Goal: Use online tool/utility: Utilize a website feature to perform a specific function

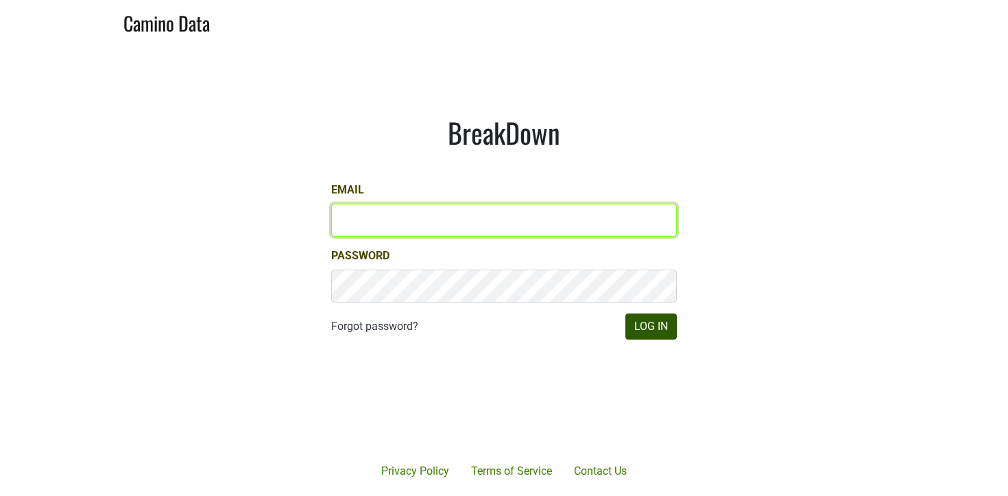
type input "[PERSON_NAME][EMAIL_ADDRESS][DOMAIN_NAME]"
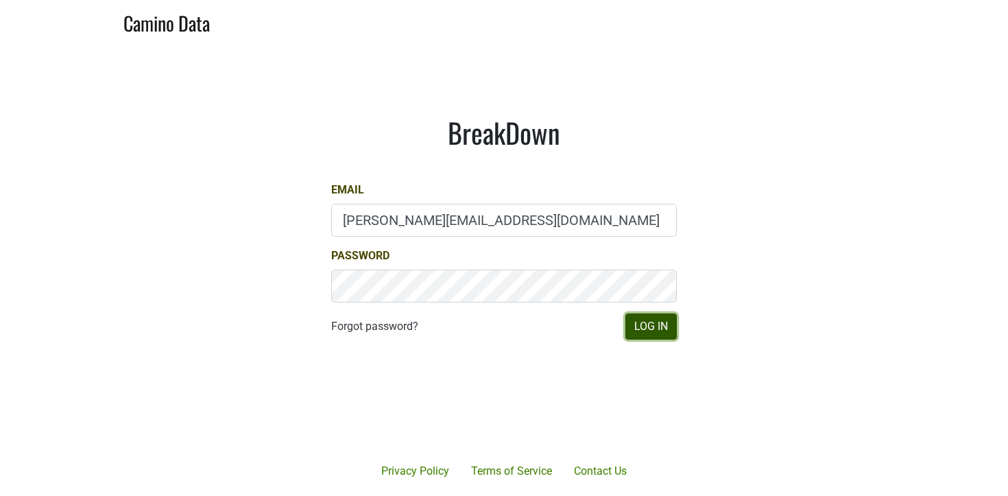
click at [655, 323] on button "Log In" at bounding box center [651, 327] width 51 height 26
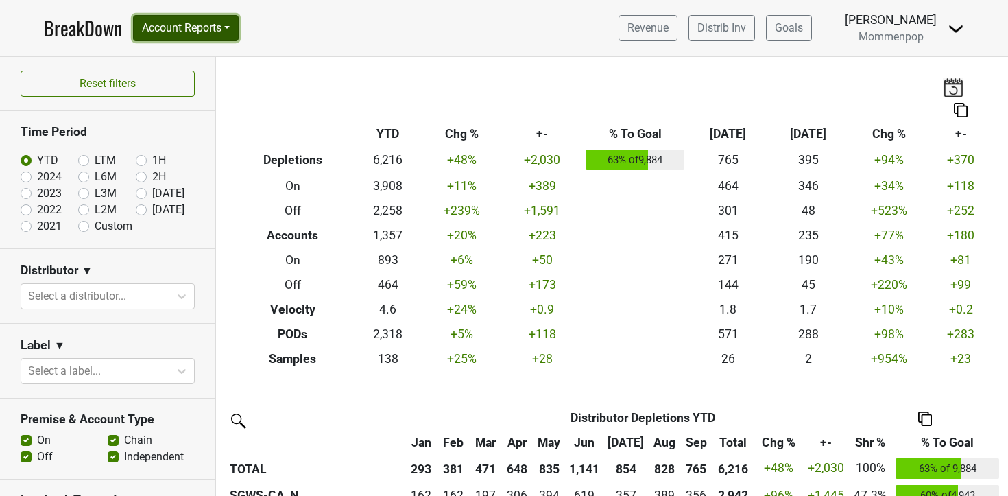
click at [185, 26] on button "Account Reports" at bounding box center [186, 28] width 106 height 26
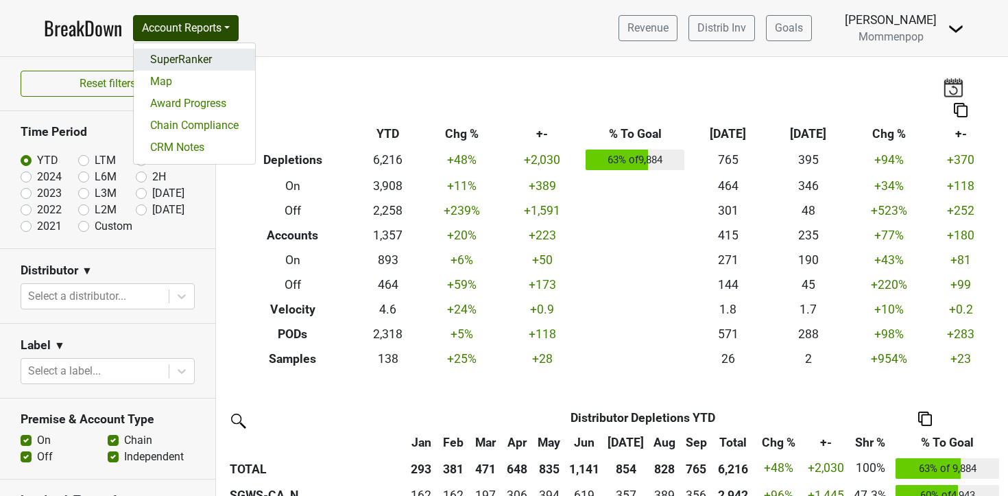
click at [184, 58] on link "SuperRanker" at bounding box center [194, 60] width 121 height 22
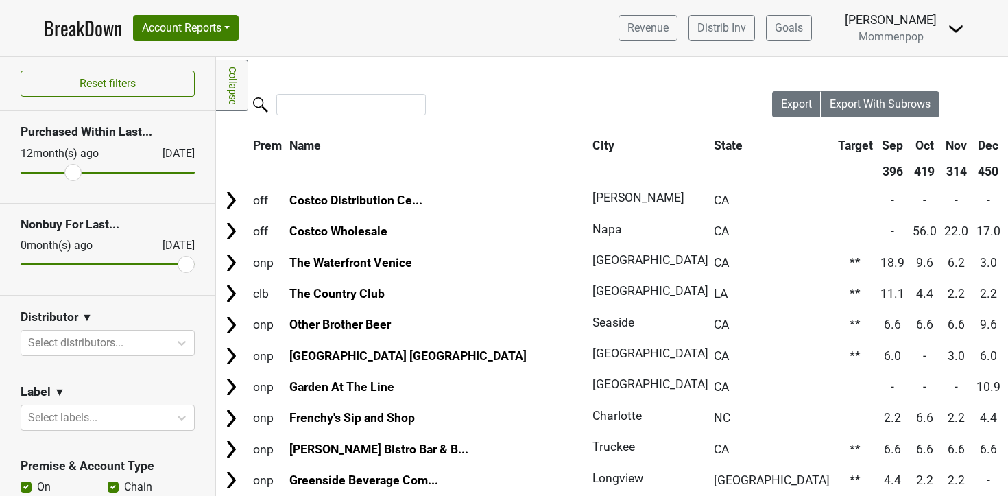
type input "25"
drag, startPoint x: 30, startPoint y: 173, endPoint x: 0, endPoint y: 148, distance: 39.0
click at [21, 172] on input "range" at bounding box center [108, 173] width 174 height 2
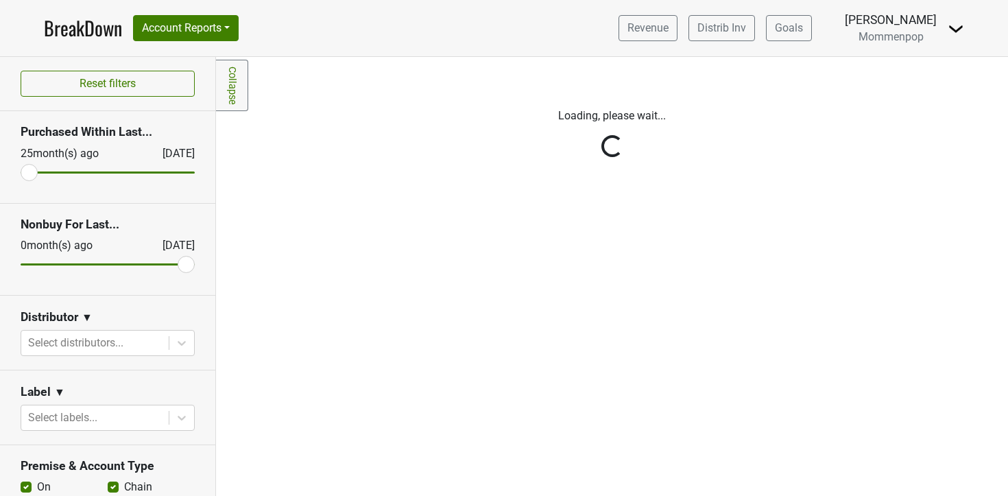
click at [102, 343] on div "Reset filters Purchased Within Last... 25 month(s) ago Oct '25 Nonbuy For Last.…" at bounding box center [108, 276] width 216 height 439
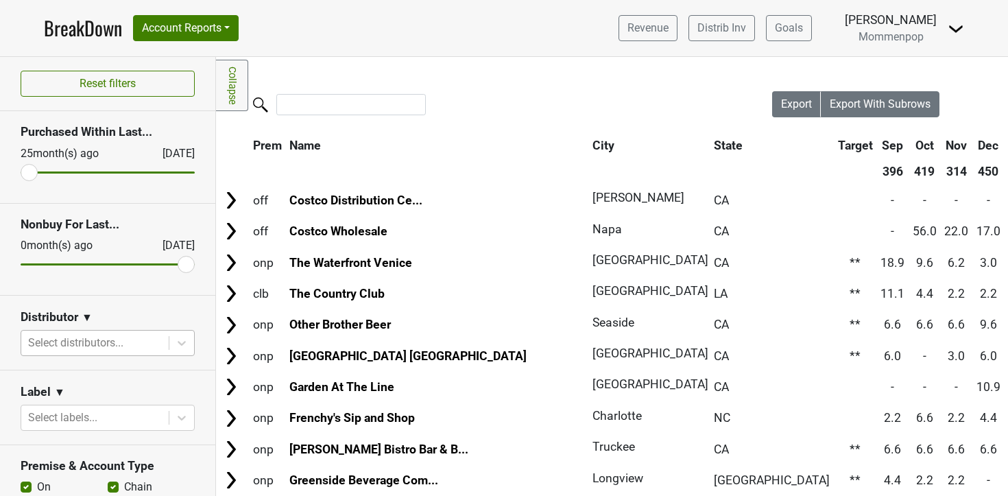
click at [114, 344] on div at bounding box center [95, 342] width 134 height 19
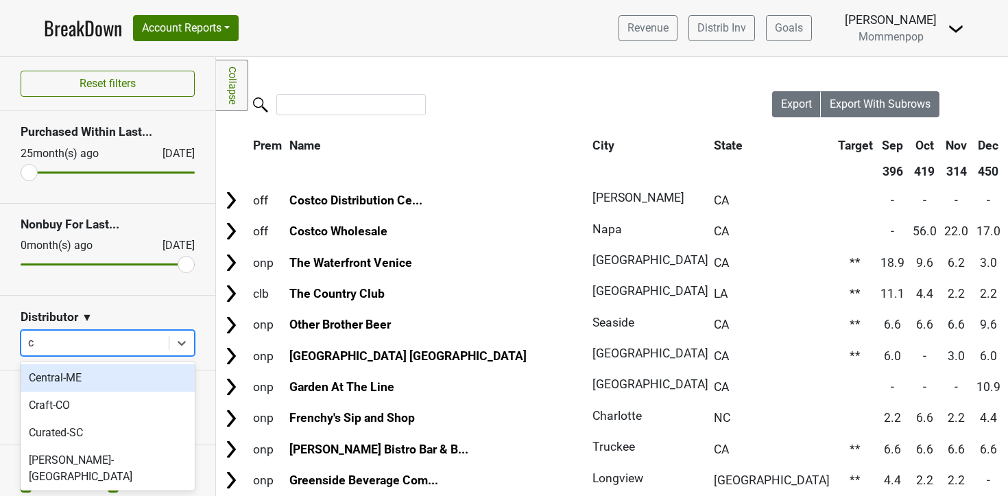
type input "ca"
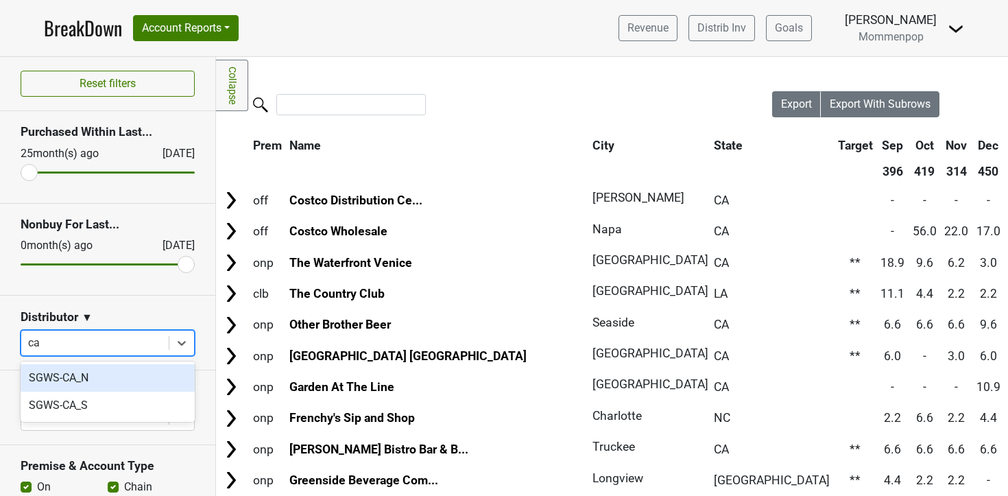
click at [92, 379] on div "SGWS-CA_N" at bounding box center [108, 377] width 174 height 27
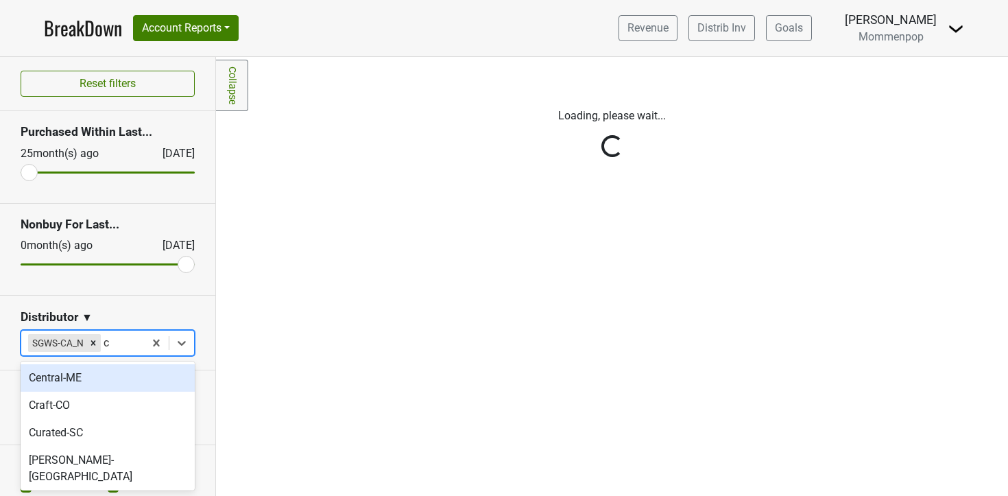
type input "ca"
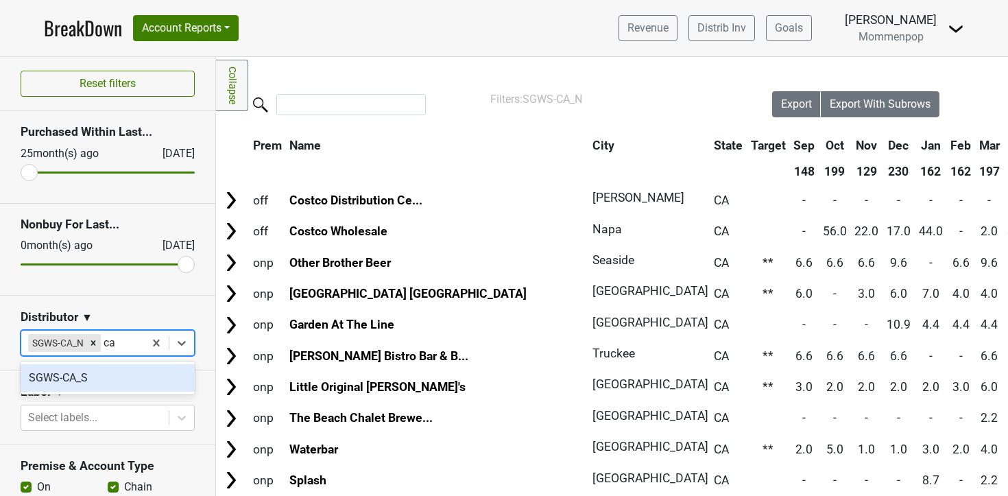
click at [86, 383] on div "SGWS-CA_S" at bounding box center [108, 377] width 174 height 27
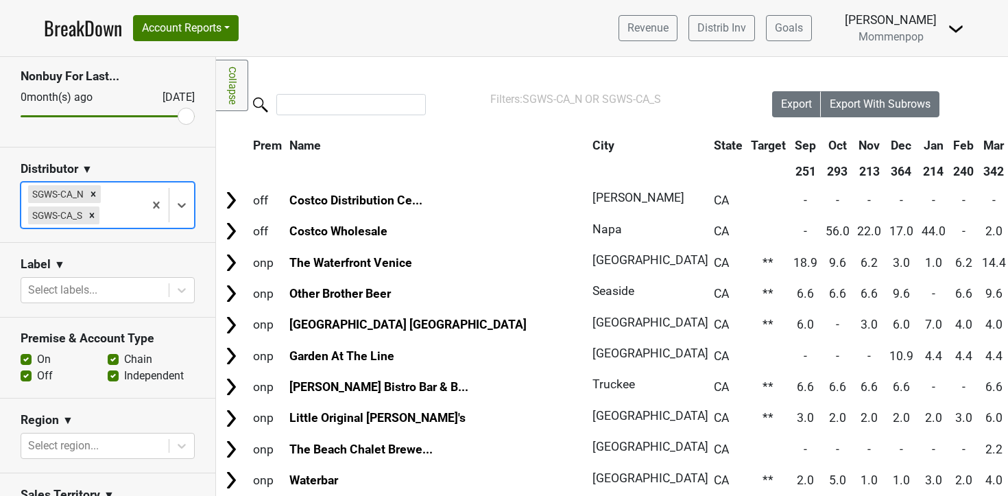
scroll to position [151, 0]
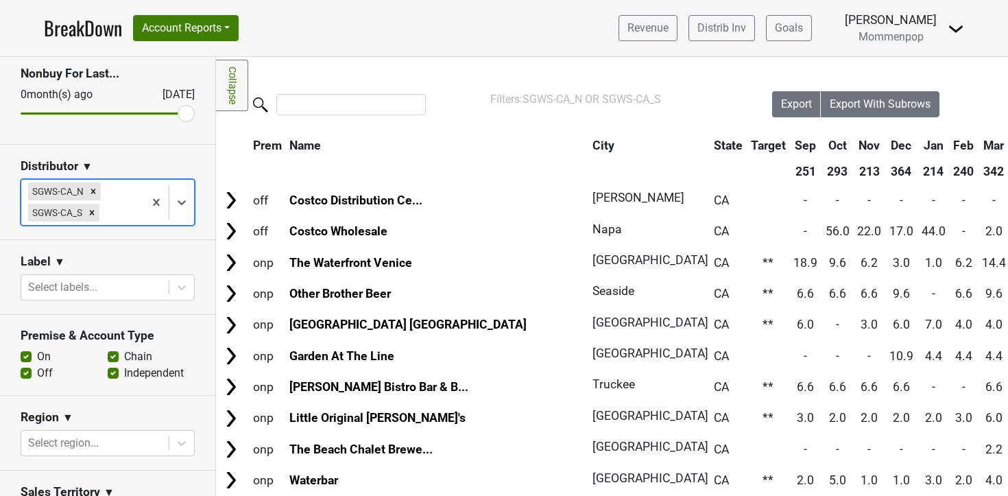
click at [37, 375] on label "Off" at bounding box center [45, 373] width 16 height 16
click at [26, 375] on input "Off" at bounding box center [26, 372] width 11 height 14
checkbox input "false"
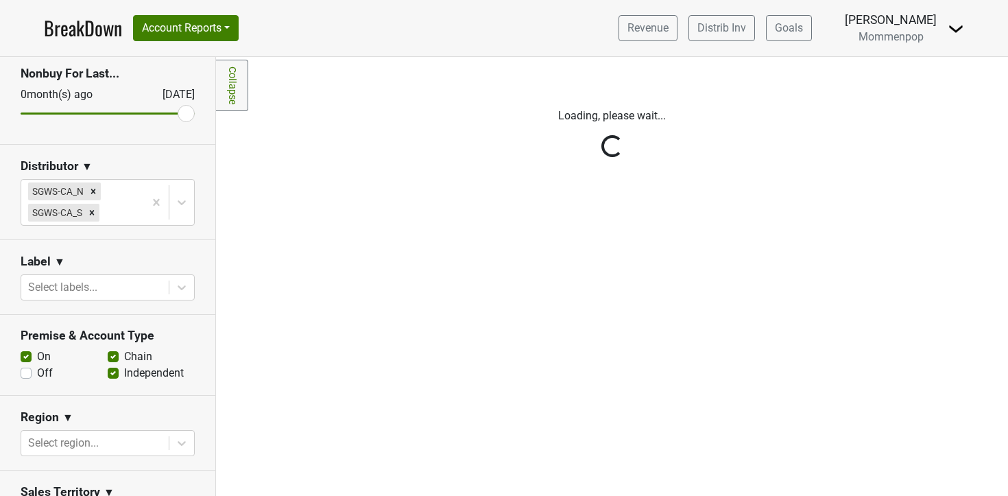
click at [124, 373] on label "Independent" at bounding box center [154, 373] width 60 height 16
click at [113, 373] on input "Independent" at bounding box center [113, 372] width 11 height 14
checkbox input "false"
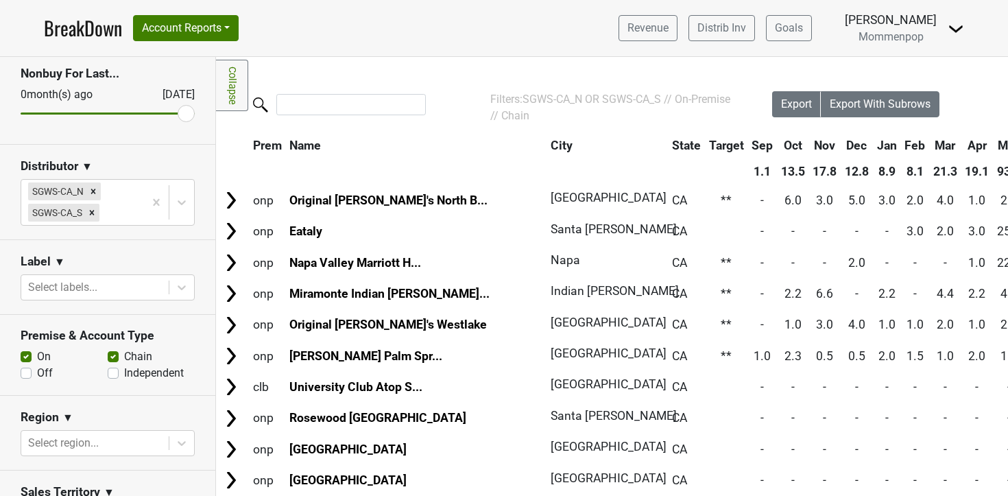
click at [124, 360] on label "Chain" at bounding box center [138, 356] width 28 height 16
click at [116, 360] on input "Chain" at bounding box center [113, 355] width 11 height 14
checkbox input "false"
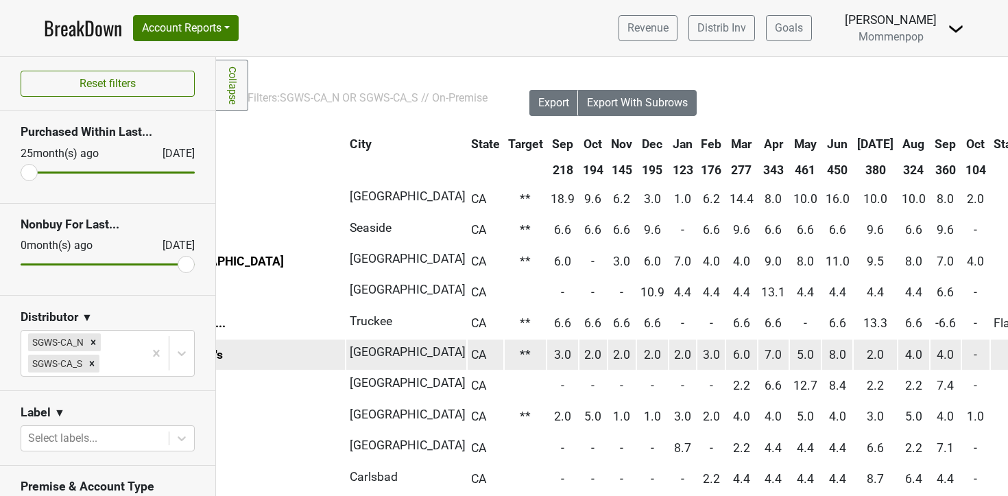
scroll to position [1, 0]
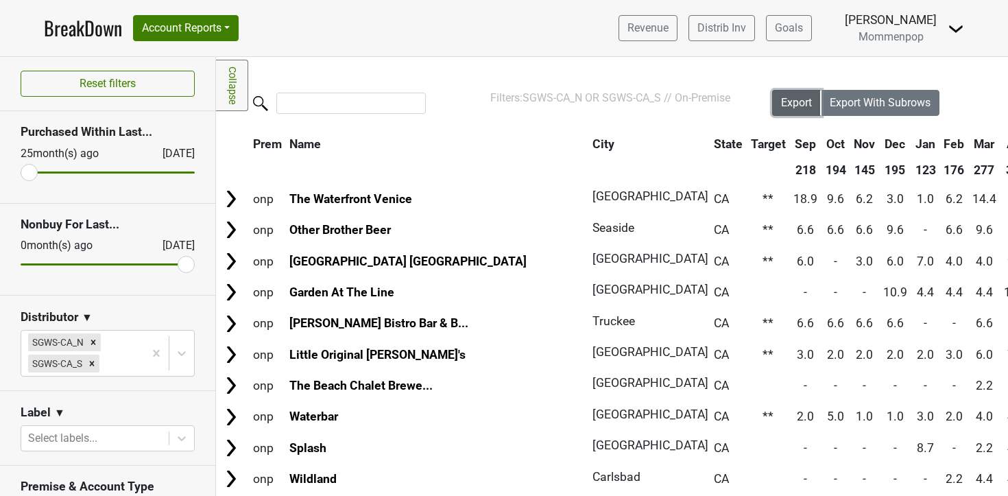
click at [803, 112] on button "Export" at bounding box center [796, 103] width 49 height 26
click at [871, 102] on span "Export With Subrows" at bounding box center [880, 102] width 101 height 13
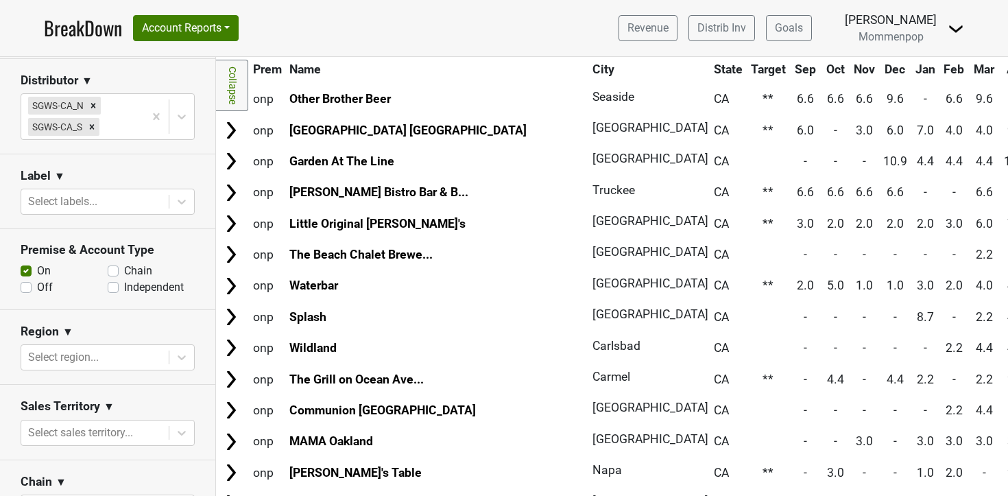
scroll to position [238, 0]
click at [37, 288] on label "Off" at bounding box center [45, 286] width 16 height 16
click at [28, 288] on input "Off" at bounding box center [26, 285] width 11 height 14
checkbox input "true"
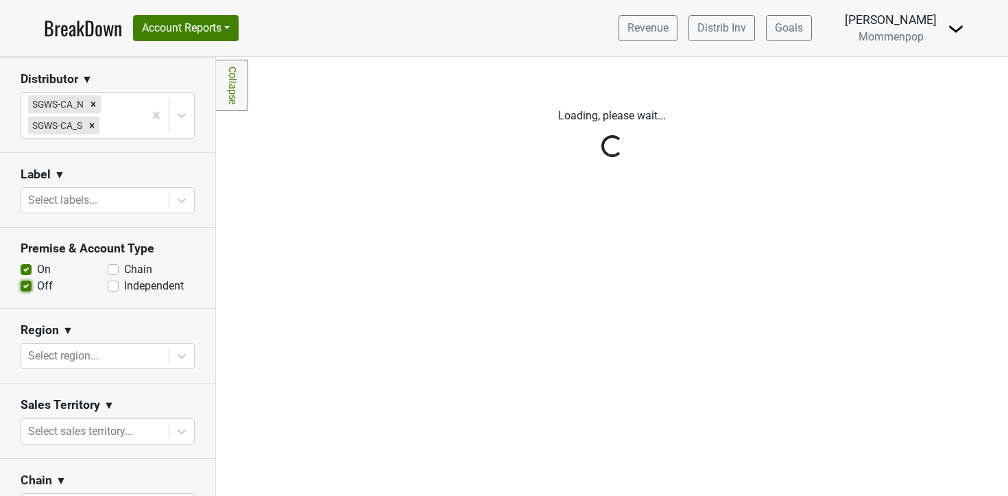
scroll to position [0, 0]
click at [25, 269] on div "Reset filters Purchased Within Last... 25 month(s) ago Oct '25 Nonbuy For Last.…" at bounding box center [108, 276] width 216 height 439
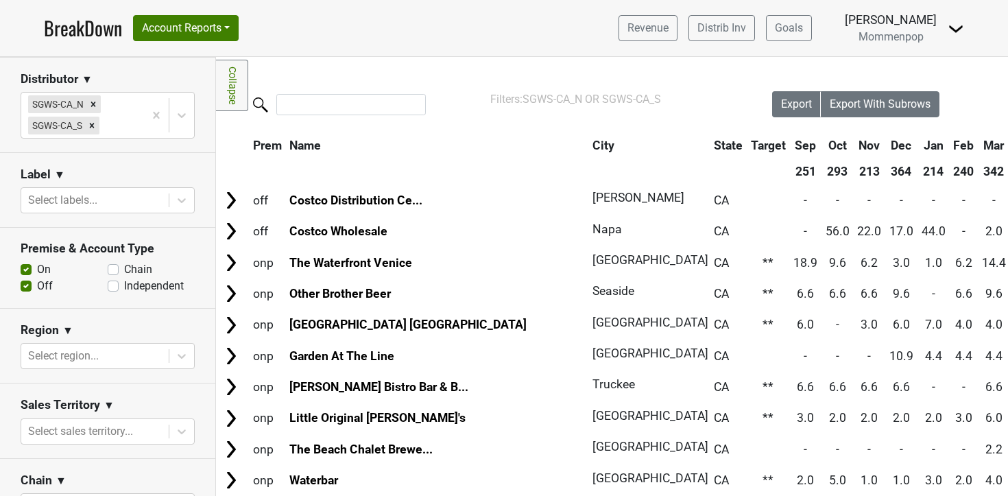
click at [37, 269] on label "On" at bounding box center [44, 269] width 14 height 16
click at [25, 269] on input "On" at bounding box center [26, 268] width 11 height 14
checkbox input "false"
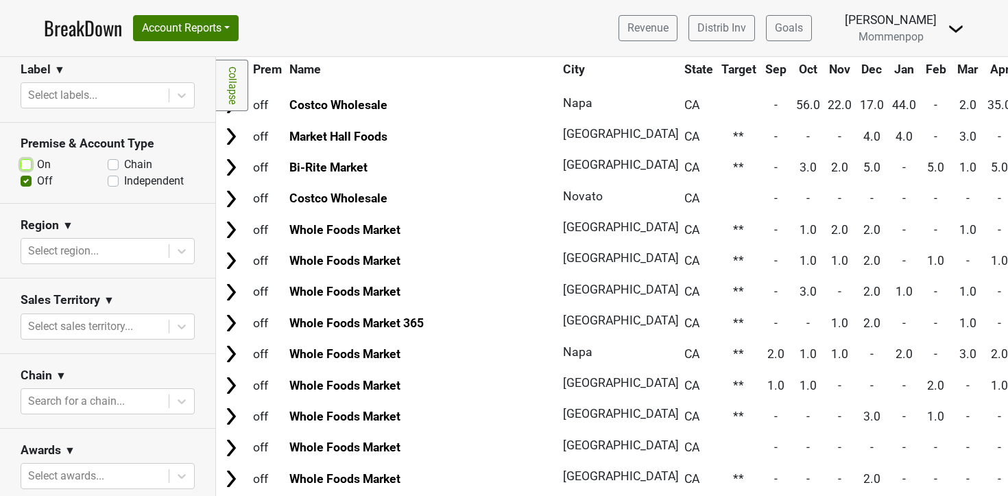
scroll to position [367, 0]
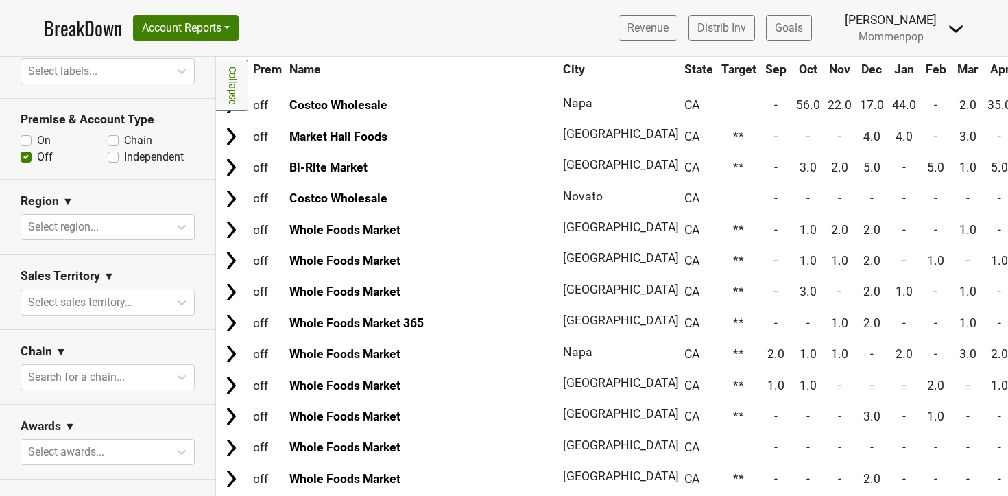
click at [124, 157] on label "Independent" at bounding box center [154, 157] width 60 height 16
click at [113, 157] on input "Independent" at bounding box center [113, 156] width 11 height 14
checkbox input "true"
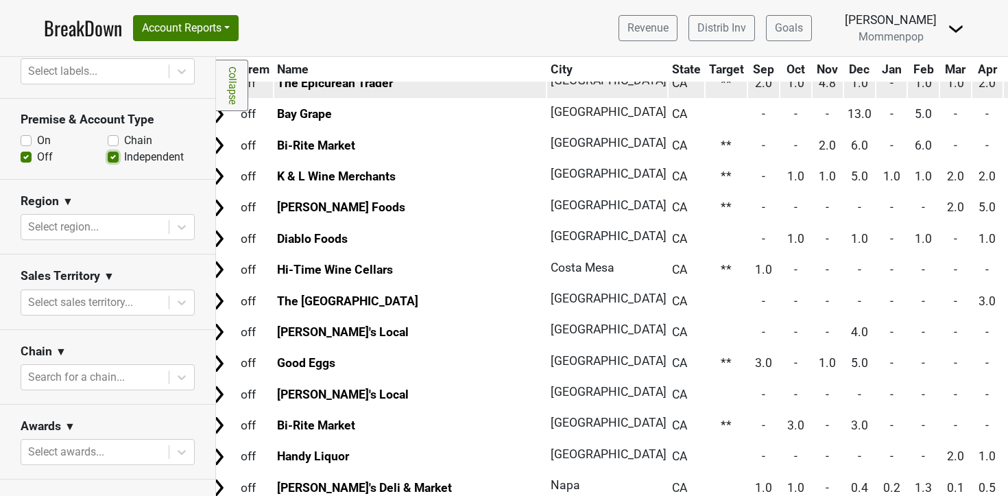
scroll to position [211, 0]
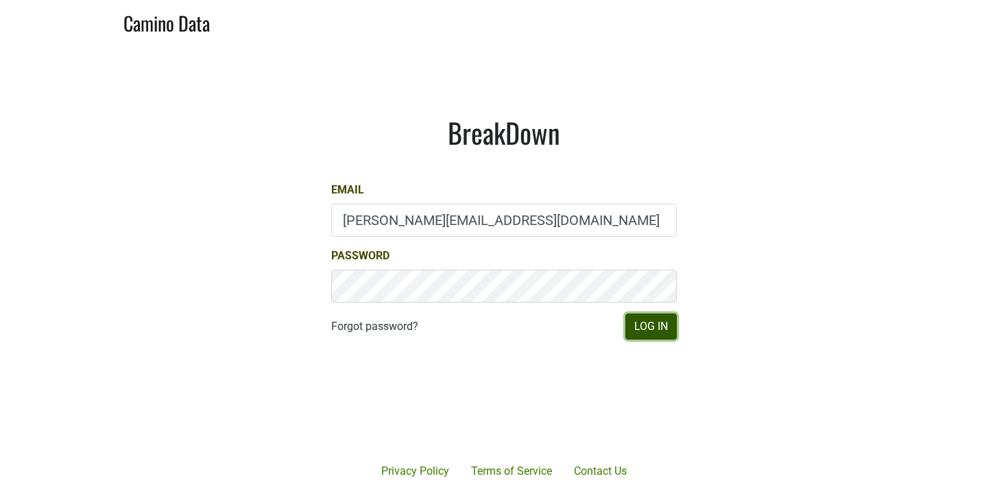
click at [650, 329] on button "Log In" at bounding box center [651, 327] width 51 height 26
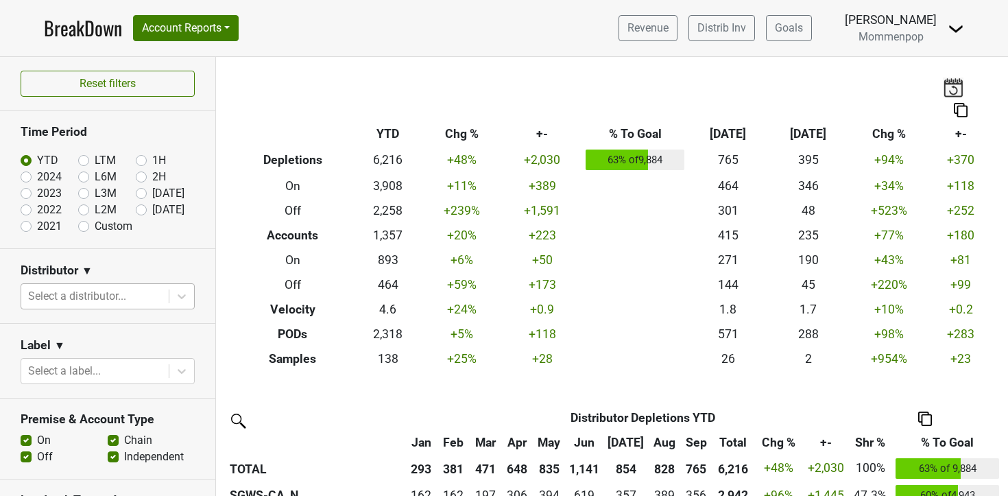
click at [134, 304] on div at bounding box center [95, 296] width 134 height 19
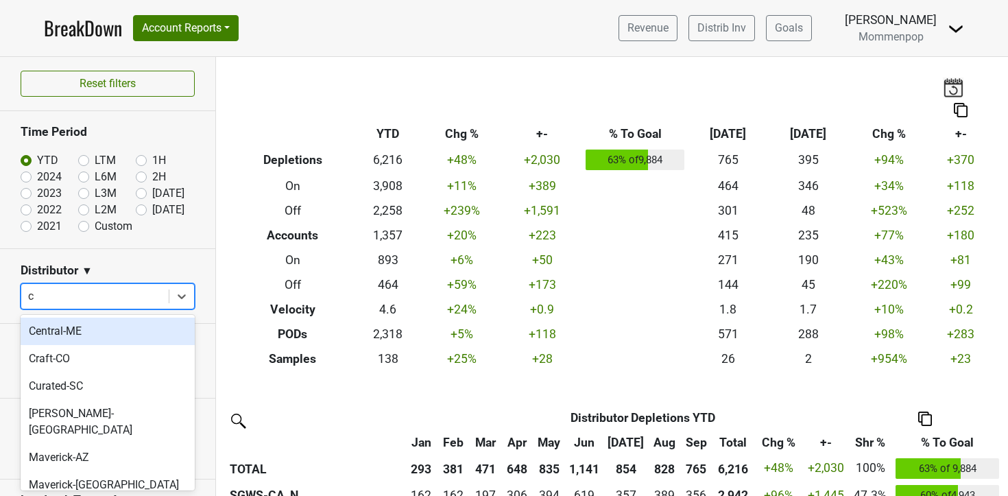
type input "ca"
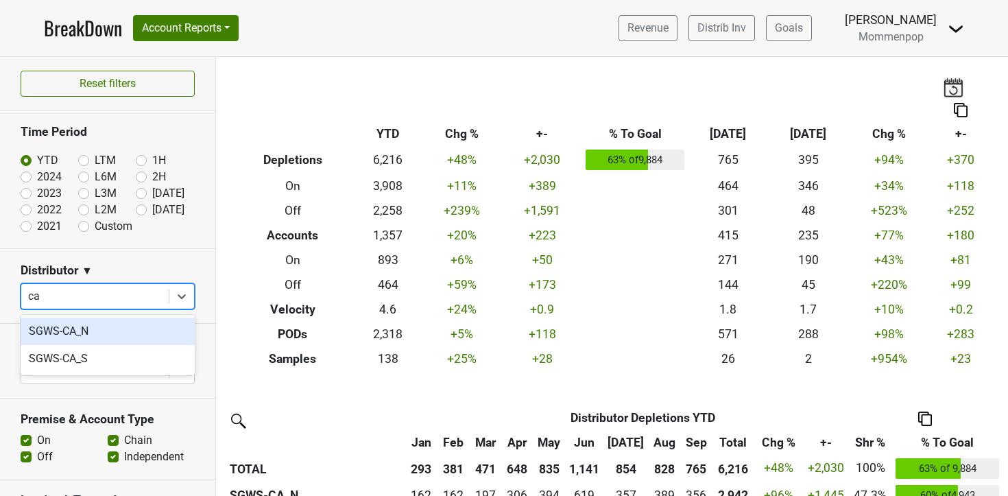
click at [111, 334] on div "SGWS-CA_N" at bounding box center [108, 331] width 174 height 27
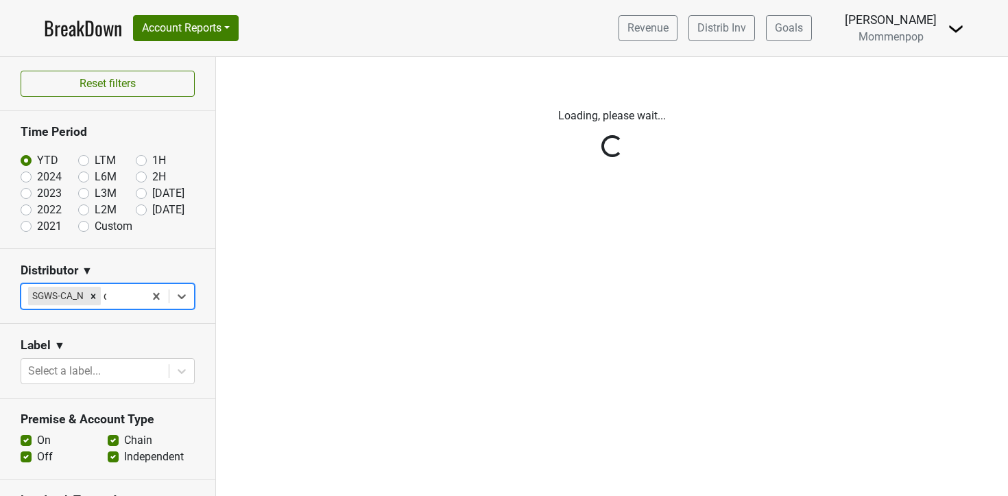
type input "ca"
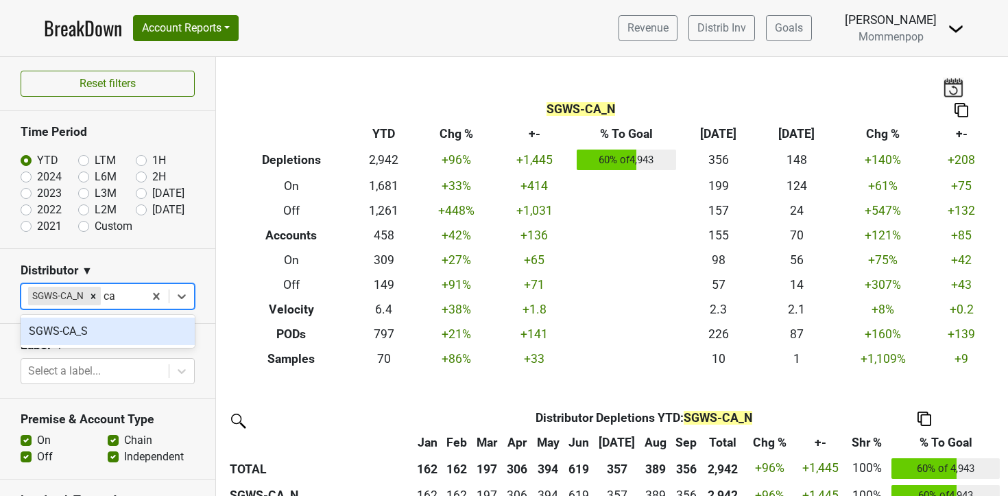
click at [106, 335] on div "SGWS-CA_S" at bounding box center [108, 331] width 174 height 27
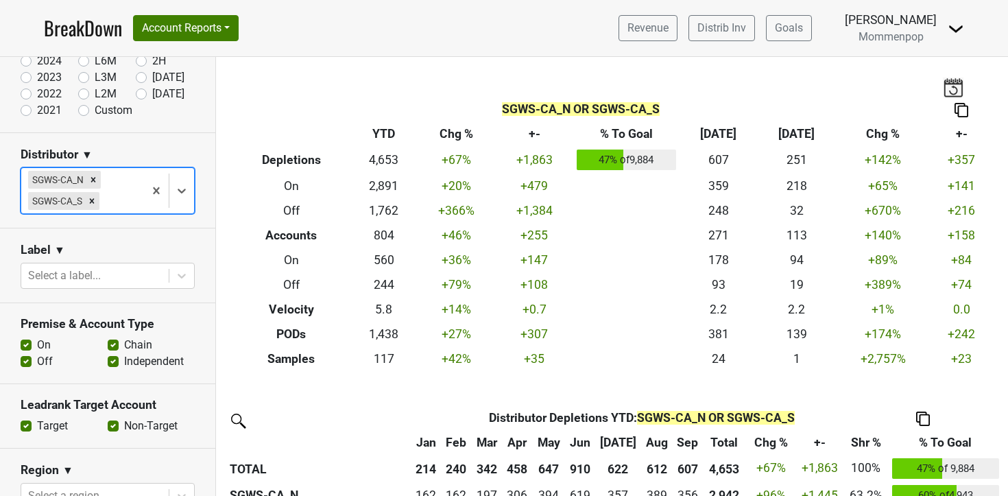
scroll to position [117, 0]
click at [37, 344] on label "On" at bounding box center [44, 344] width 14 height 16
click at [28, 344] on input "On" at bounding box center [26, 343] width 11 height 14
checkbox input "false"
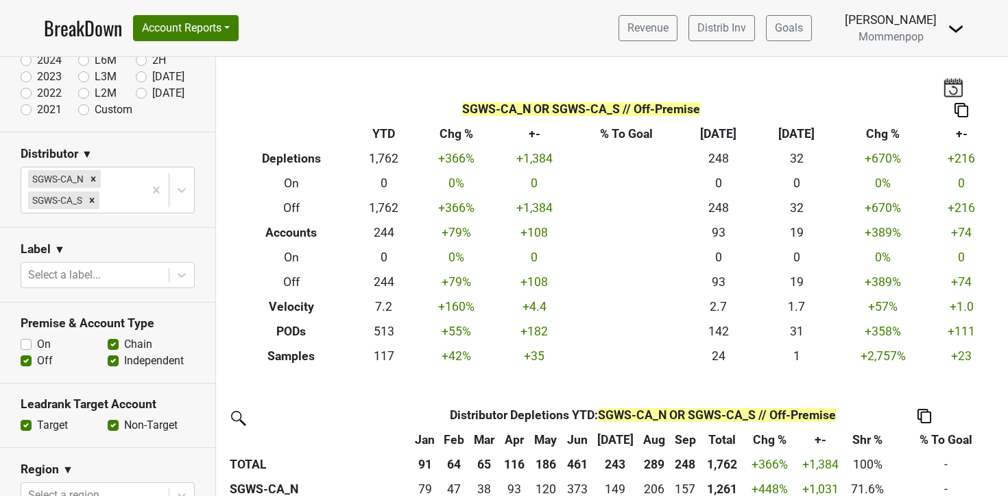
click at [124, 344] on label "Chain" at bounding box center [138, 344] width 28 height 16
click at [111, 344] on input "Chain" at bounding box center [113, 343] width 11 height 14
checkbox input "false"
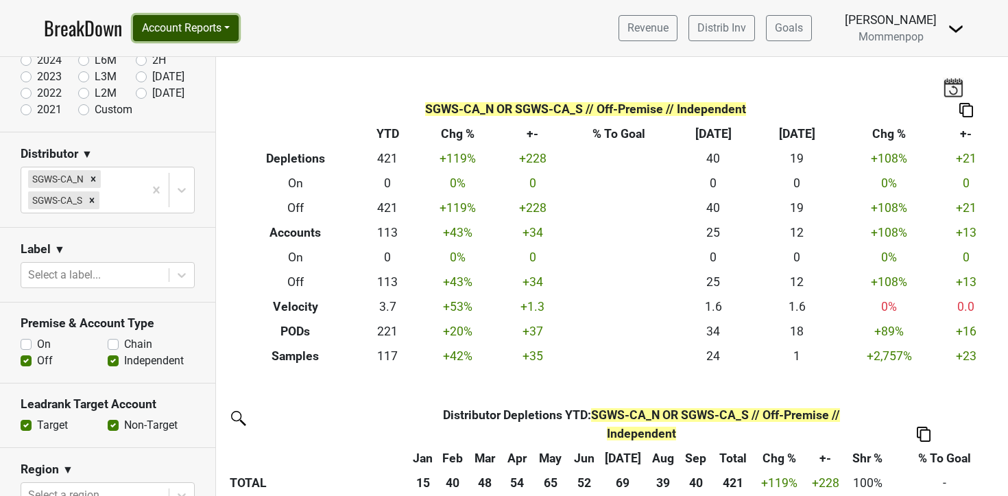
click at [221, 36] on button "Account Reports" at bounding box center [186, 28] width 106 height 26
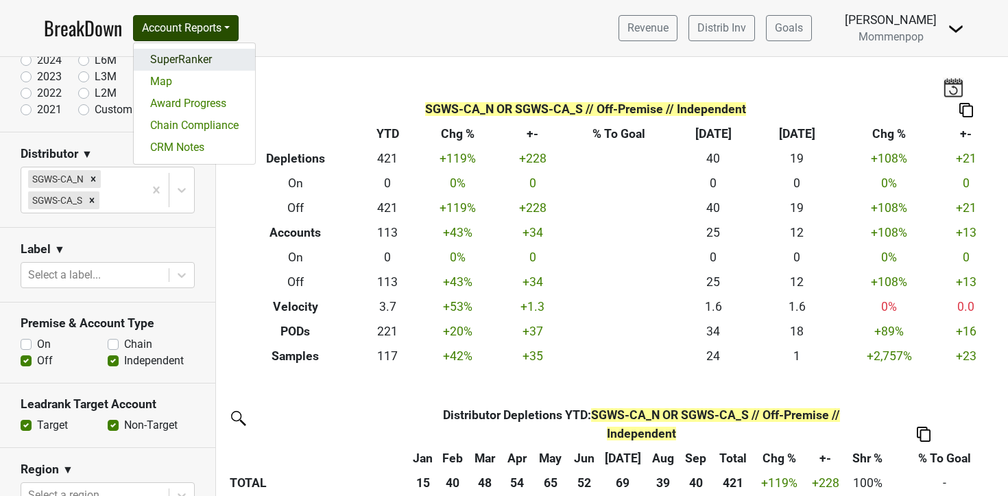
click at [210, 67] on link "SuperRanker" at bounding box center [194, 60] width 121 height 22
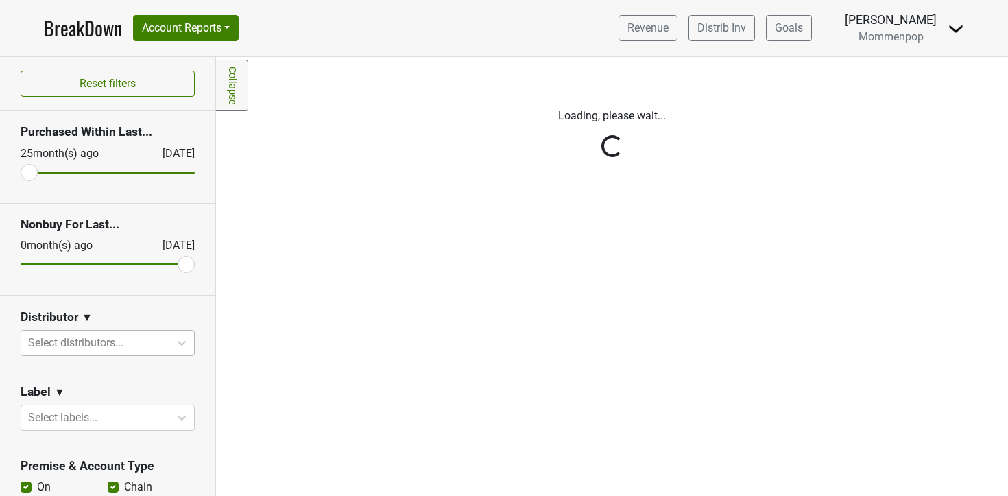
click at [114, 343] on div at bounding box center [95, 342] width 134 height 19
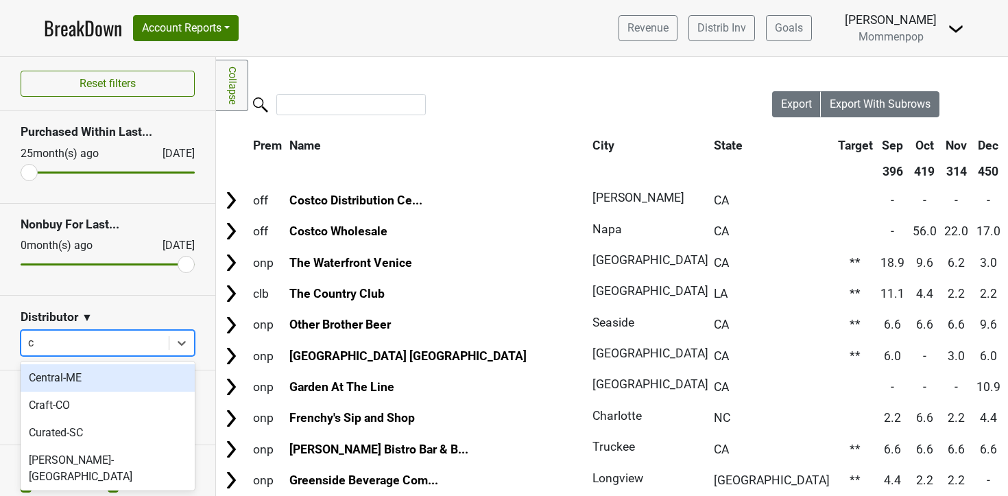
type input "ca"
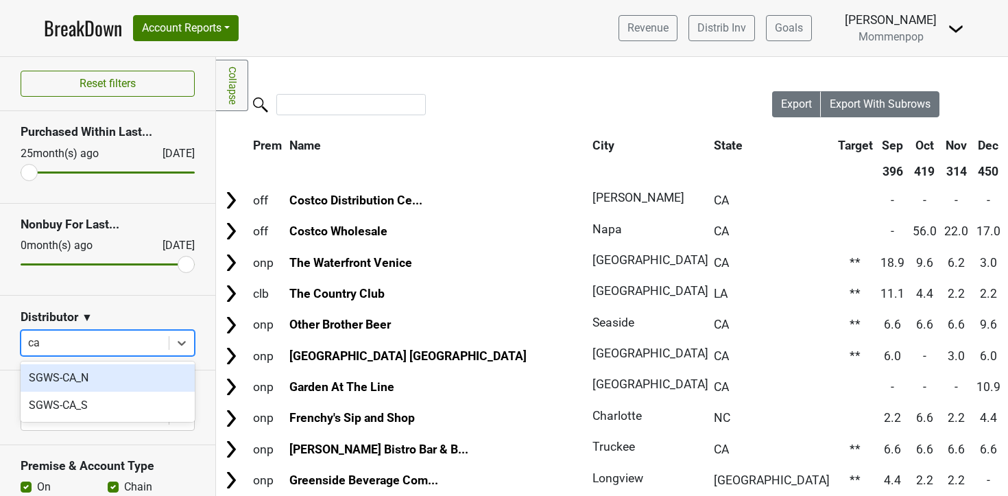
click at [106, 374] on div "SGWS-CA_N" at bounding box center [108, 377] width 174 height 27
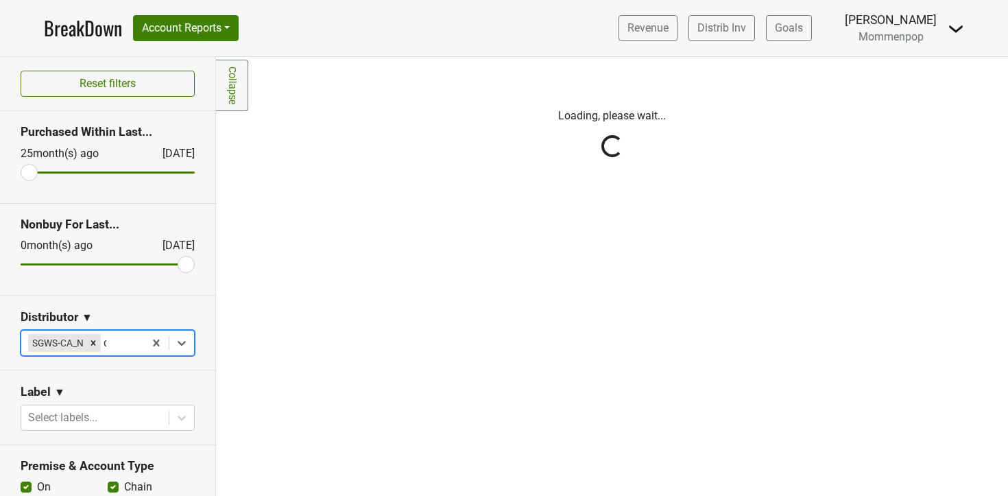
type input "ca"
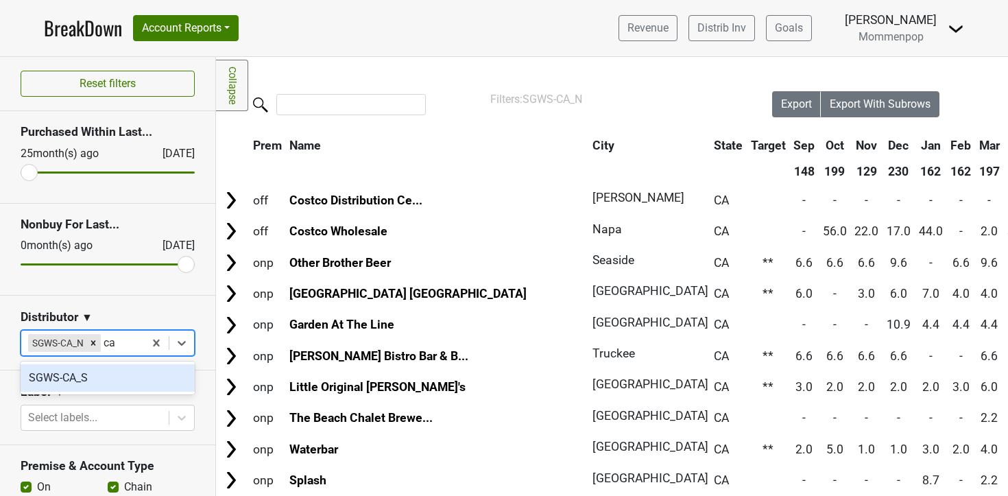
click at [104, 379] on div "SGWS-CA_S" at bounding box center [108, 377] width 174 height 27
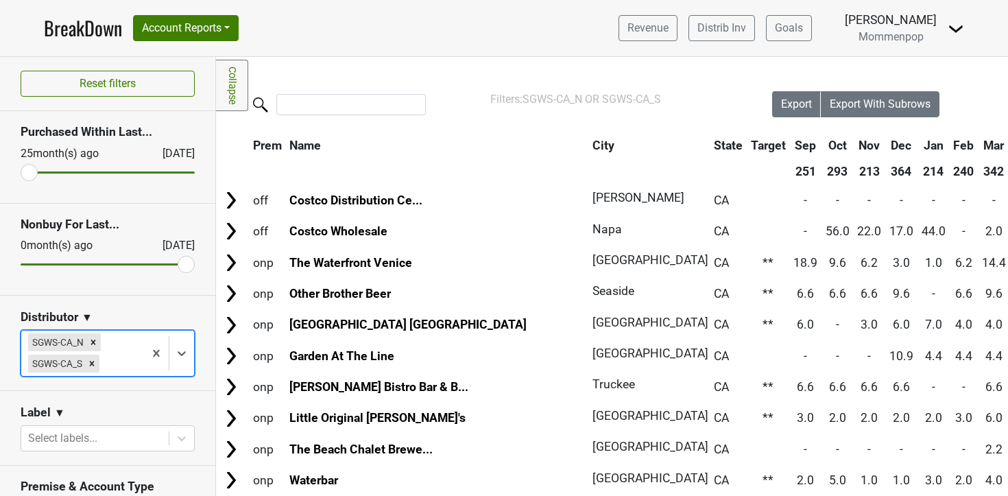
scroll to position [99, 0]
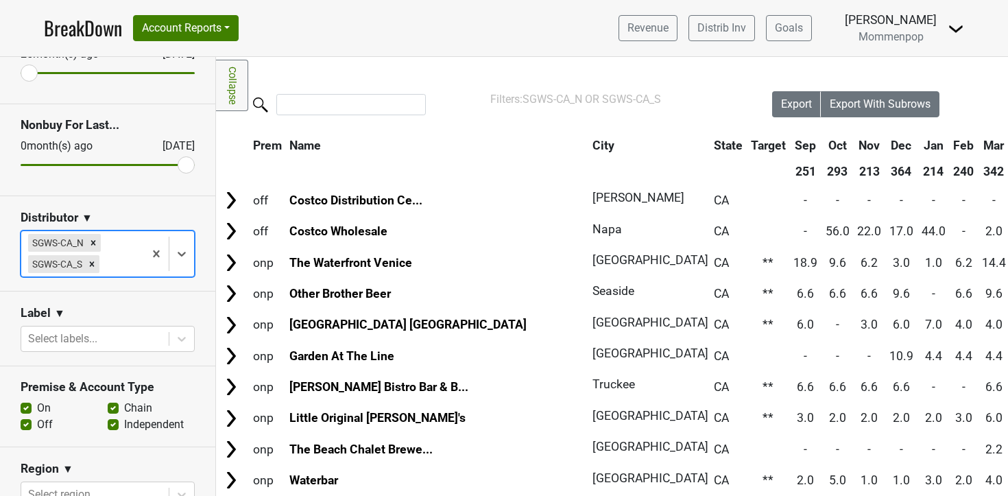
click at [37, 411] on label "On" at bounding box center [44, 408] width 14 height 16
click at [28, 411] on input "On" at bounding box center [26, 407] width 11 height 14
checkbox input "false"
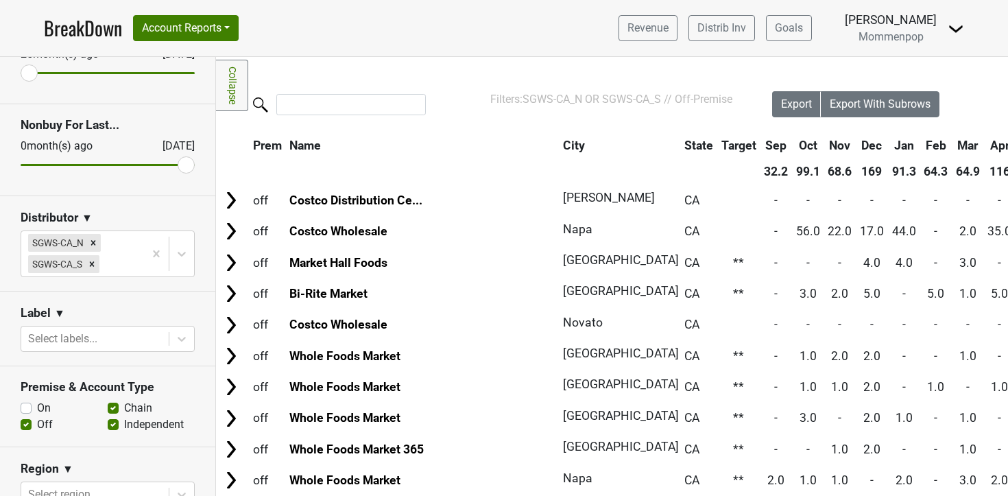
click at [124, 410] on label "Chain" at bounding box center [138, 408] width 28 height 16
click at [115, 410] on input "Chain" at bounding box center [113, 407] width 11 height 14
checkbox input "false"
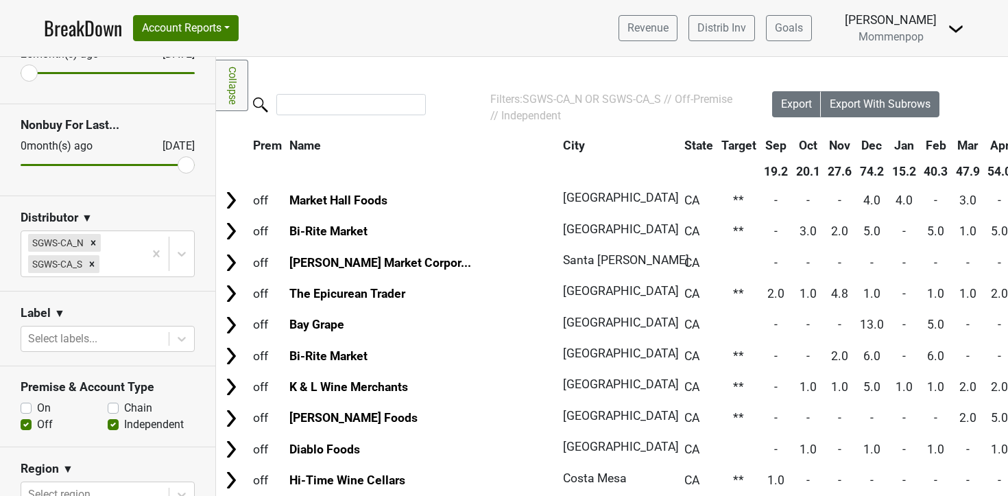
scroll to position [0, 0]
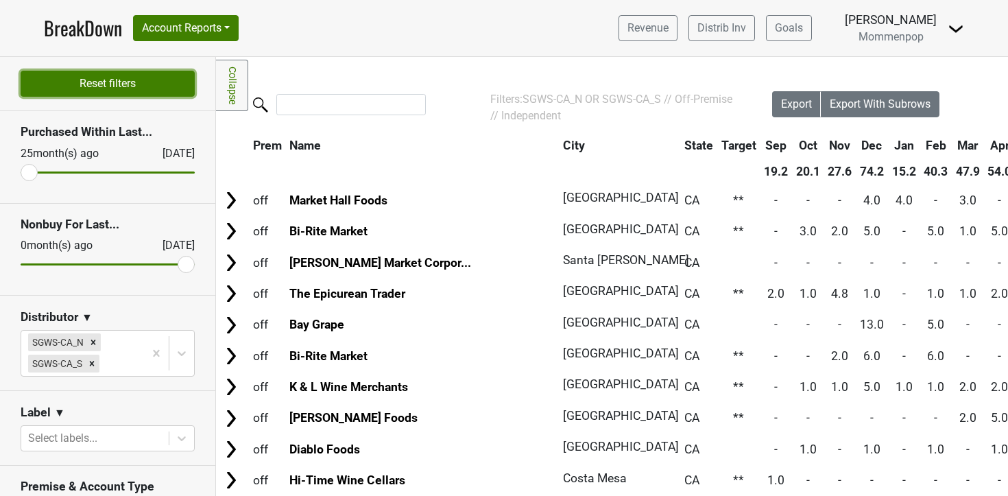
click at [138, 92] on button "Reset filters" at bounding box center [108, 84] width 174 height 26
checkbox input "true"
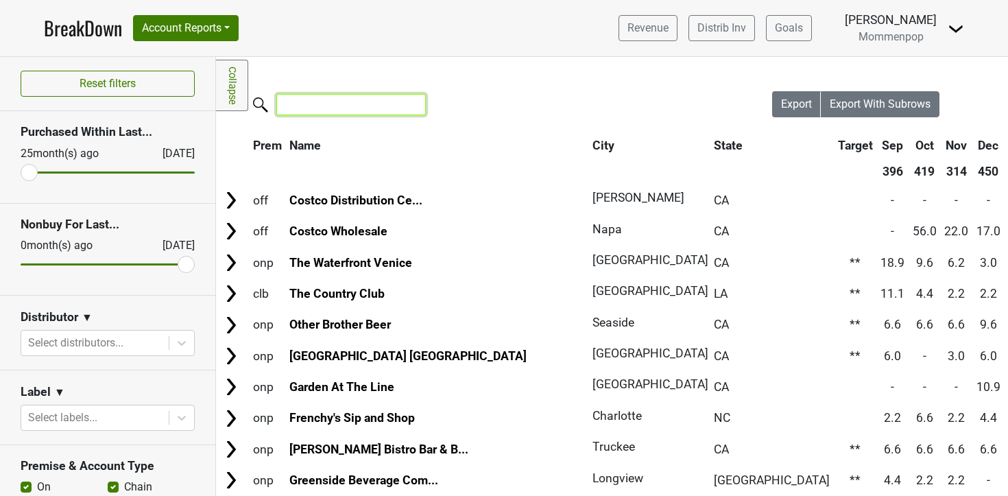
click at [337, 106] on input "search" at bounding box center [351, 104] width 150 height 21
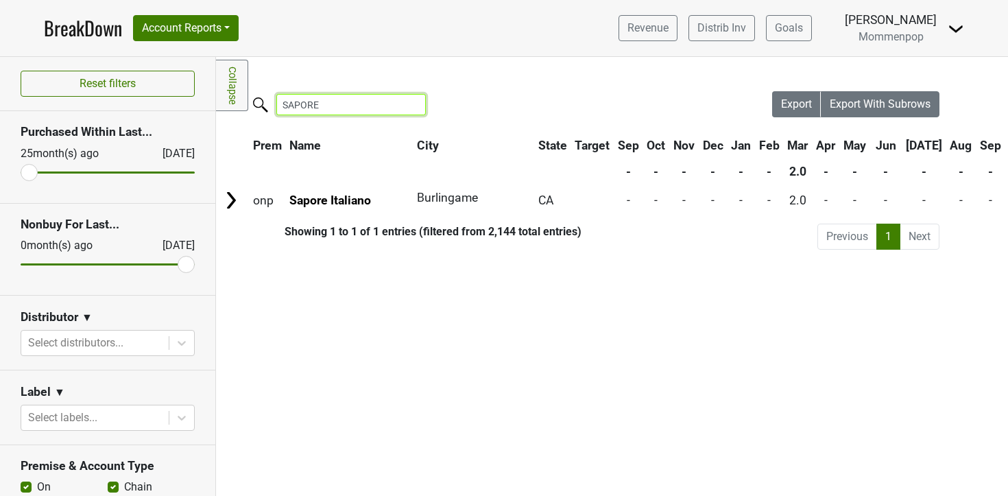
type input "SAPORE"
